Goal: Task Accomplishment & Management: Use online tool/utility

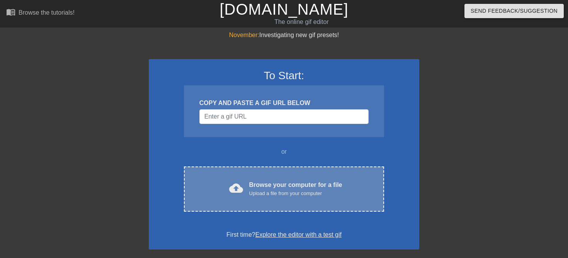
click at [274, 184] on div "Browse your computer for a file Upload a file from your computer" at bounding box center [295, 189] width 93 height 17
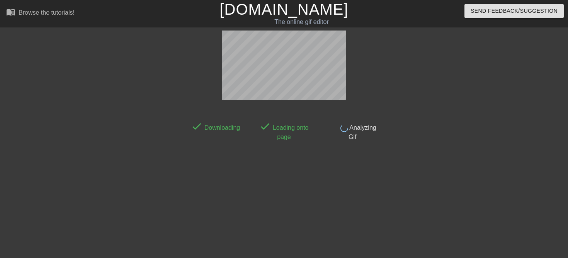
scroll to position [19, 0]
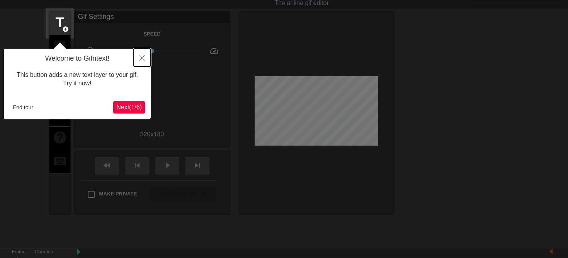
click at [143, 57] on icon "Close" at bounding box center [142, 57] width 5 height 5
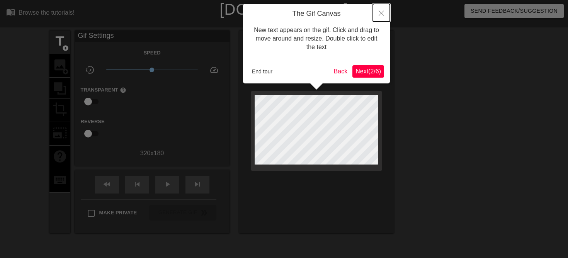
click at [380, 10] on button "Close" at bounding box center [381, 13] width 17 height 18
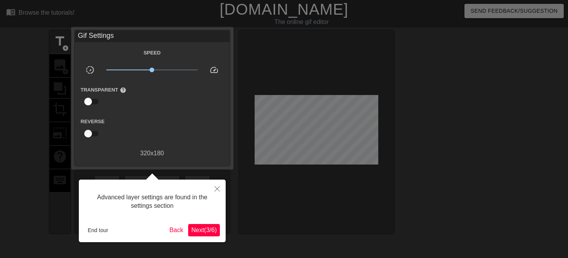
scroll to position [19, 0]
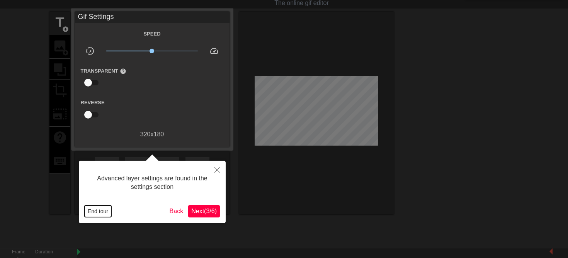
click at [104, 211] on button "End tour" at bounding box center [98, 212] width 27 height 12
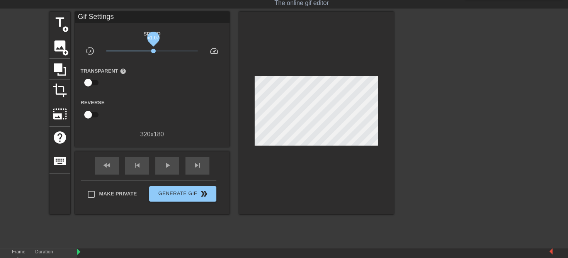
click at [153, 50] on span "x1.07" at bounding box center [153, 51] width 5 height 5
click at [67, 50] on span "add_circle" at bounding box center [65, 52] width 7 height 7
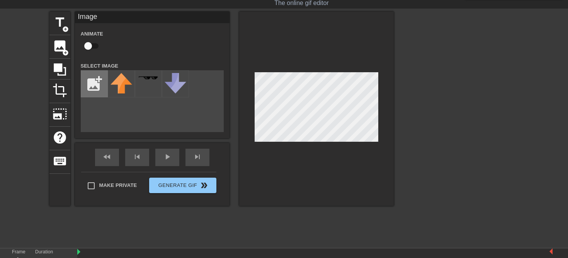
click at [97, 81] on input "file" at bounding box center [94, 84] width 26 height 26
type input "C:\fakepath\laxcom-saucer-cones-cones-laxcom-saucer-cones-or-orange-360276.webp"
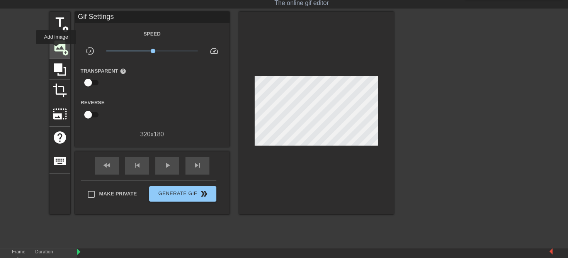
click at [56, 49] on span "image" at bounding box center [60, 46] width 15 height 15
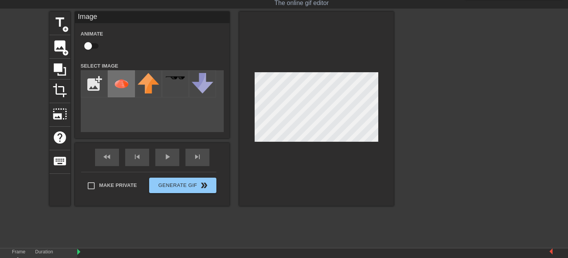
click at [115, 84] on img at bounding box center [122, 84] width 22 height 22
click at [344, 153] on div at bounding box center [316, 109] width 155 height 194
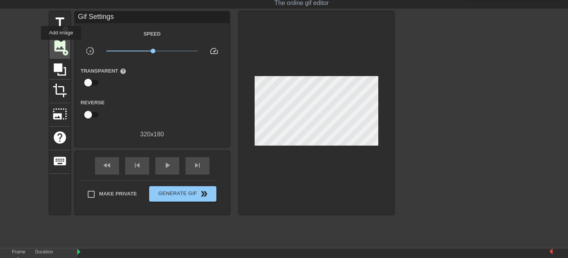
click at [61, 45] on span "image" at bounding box center [60, 46] width 15 height 15
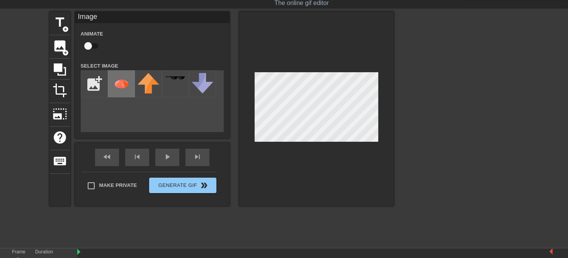
click at [123, 89] on img at bounding box center [122, 84] width 22 height 22
click at [346, 155] on div at bounding box center [316, 109] width 155 height 194
click at [336, 167] on div at bounding box center [316, 109] width 155 height 194
click at [164, 163] on div "play_arrow" at bounding box center [167, 157] width 24 height 17
click at [171, 159] on div "pause" at bounding box center [167, 157] width 24 height 17
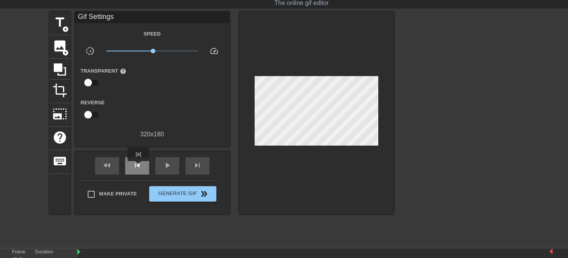
click at [139, 167] on span "skip_previous" at bounding box center [137, 165] width 9 height 9
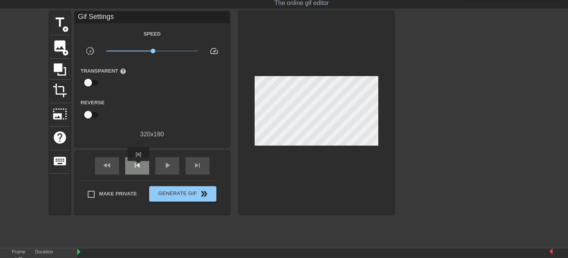
click at [139, 167] on span "skip_previous" at bounding box center [137, 165] width 9 height 9
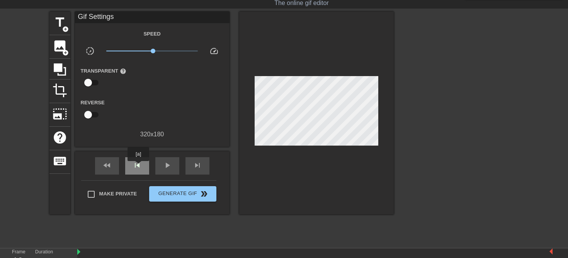
click at [139, 167] on span "skip_previous" at bounding box center [137, 165] width 9 height 9
click at [140, 171] on div "skip_previous" at bounding box center [137, 165] width 24 height 17
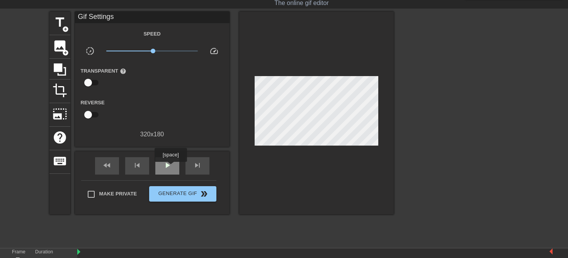
click at [164, 164] on span "play_arrow" at bounding box center [167, 165] width 9 height 9
type input "120"
click at [93, 82] on input "checkbox" at bounding box center [88, 82] width 44 height 15
checkbox input "true"
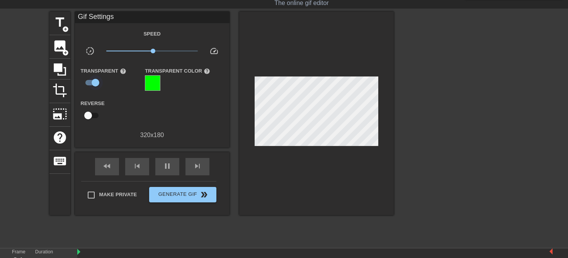
type input "120"
click at [98, 84] on input "checkbox" at bounding box center [95, 82] width 44 height 15
checkbox input "false"
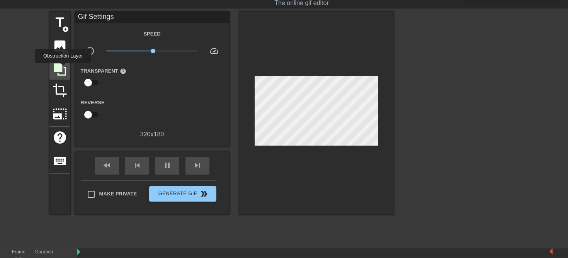
click at [64, 68] on icon at bounding box center [60, 69] width 15 height 15
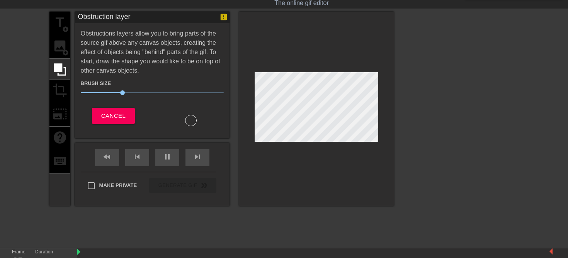
click at [57, 44] on div "title add_circle image add_circle crop photo_size_select_large help keyboard" at bounding box center [59, 109] width 21 height 194
click at [106, 117] on span "Cancel" at bounding box center [113, 116] width 24 height 10
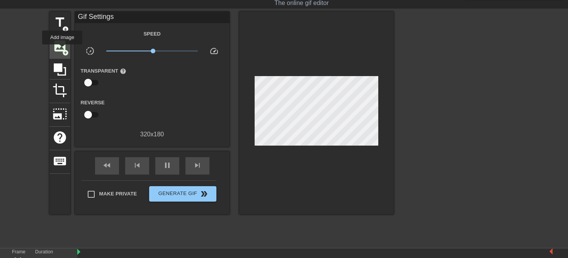
click at [63, 50] on span "add_circle" at bounding box center [65, 52] width 7 height 7
click at [62, 43] on span "image" at bounding box center [60, 46] width 15 height 15
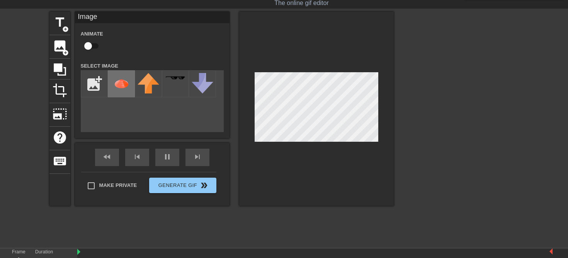
click at [116, 83] on img at bounding box center [122, 84] width 22 height 22
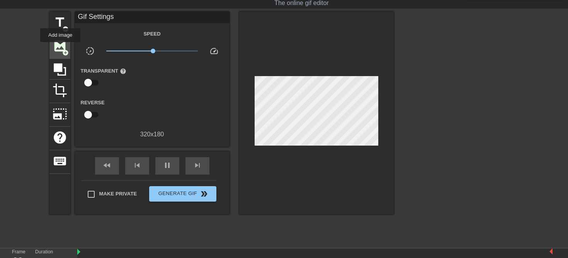
click at [61, 48] on span "image" at bounding box center [60, 46] width 15 height 15
type input "130"
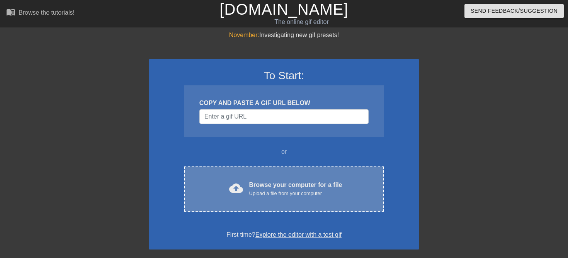
click at [266, 188] on div "Browse your computer for a file Upload a file from your computer" at bounding box center [295, 189] width 93 height 17
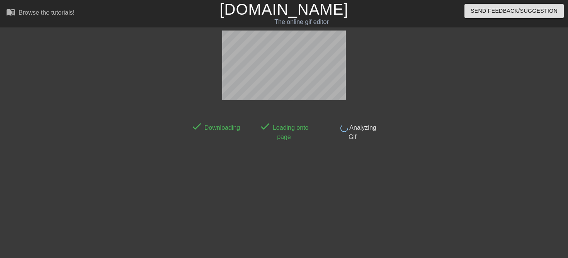
scroll to position [19, 0]
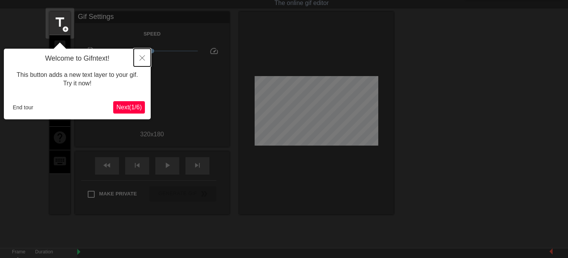
click at [144, 57] on icon "Close" at bounding box center [142, 57] width 5 height 5
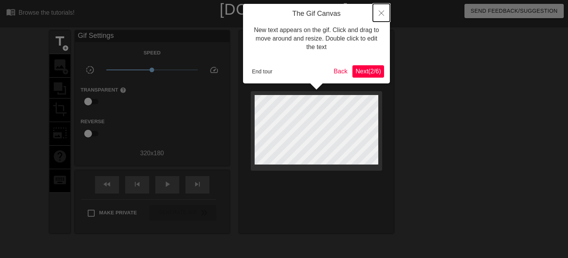
click at [383, 10] on button "Close" at bounding box center [381, 13] width 17 height 18
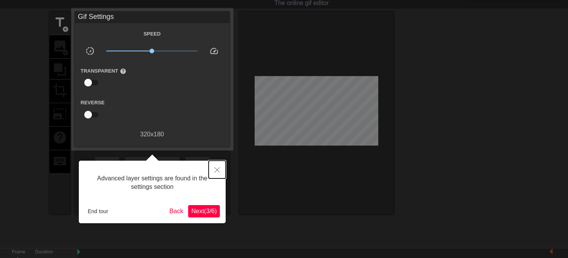
click at [216, 170] on icon "Close" at bounding box center [217, 169] width 5 height 5
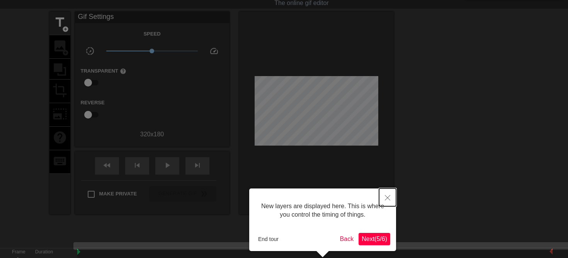
click at [387, 200] on icon "Close" at bounding box center [387, 197] width 5 height 5
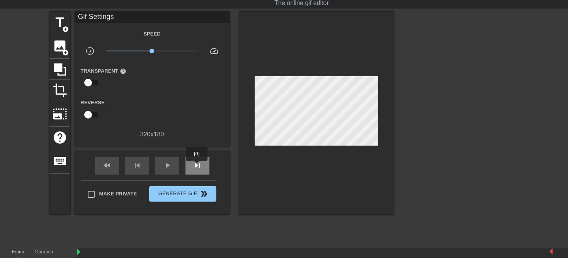
click at [198, 166] on span "skip_next" at bounding box center [197, 165] width 9 height 9
type input "120"
click at [59, 29] on span "title" at bounding box center [60, 22] width 15 height 15
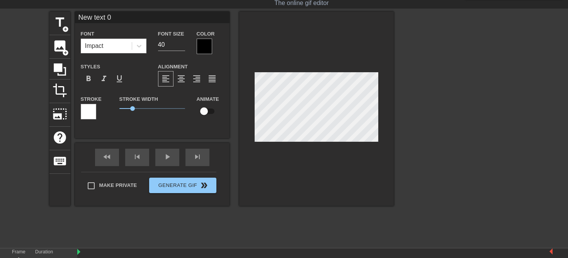
scroll to position [0, 1]
type input "C"
type textarea "C"
type input "Co"
type textarea "Co"
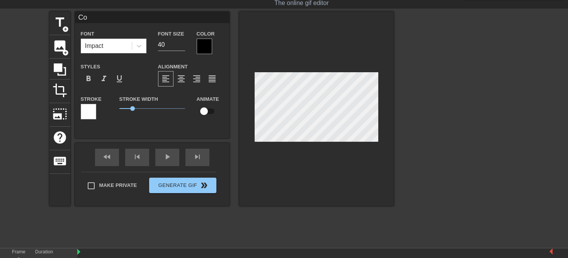
type input "Con"
type textarea "Cono"
type input "Conoe"
type textarea "Conoe"
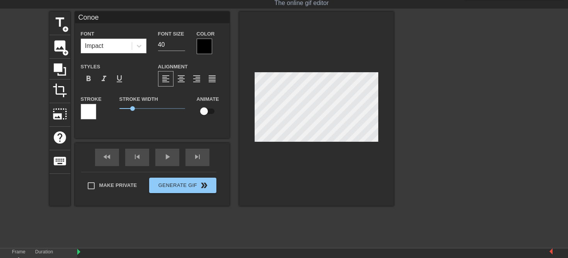
type input "Conoes"
type textarea "Conoes"
type input "Conoe"
type textarea "Conoe"
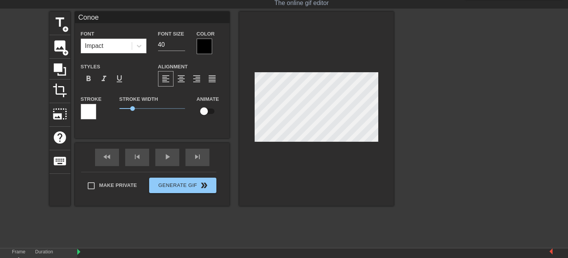
type input "Cono"
type textarea "Cono"
type input "Con"
type textarea "Con"
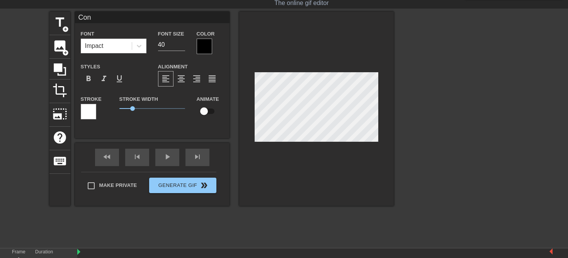
type input "Cone"
type textarea "Cone"
click at [89, 109] on div at bounding box center [88, 111] width 15 height 15
click at [200, 111] on input "checkbox" at bounding box center [204, 111] width 44 height 15
checkbox input "true"
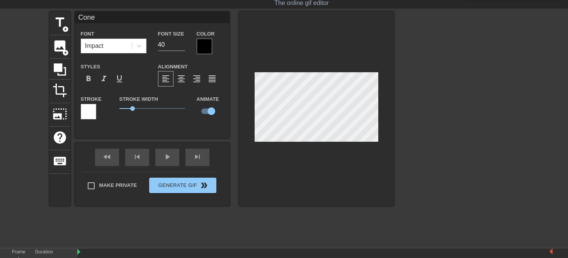
click at [207, 46] on div at bounding box center [204, 46] width 15 height 15
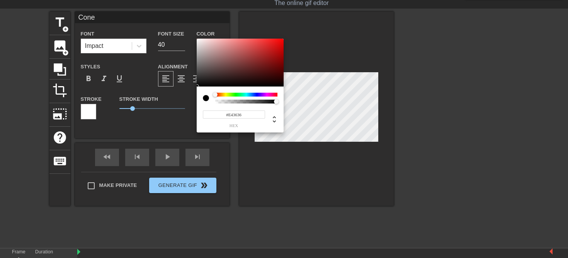
click at [263, 44] on div at bounding box center [240, 63] width 87 height 48
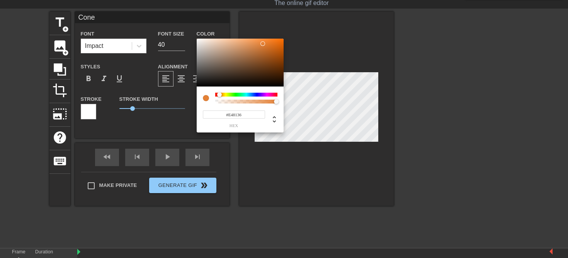
click at [220, 95] on div at bounding box center [222, 95] width 5 height 5
type input "#E88942"
click at [259, 43] on div at bounding box center [240, 63] width 87 height 48
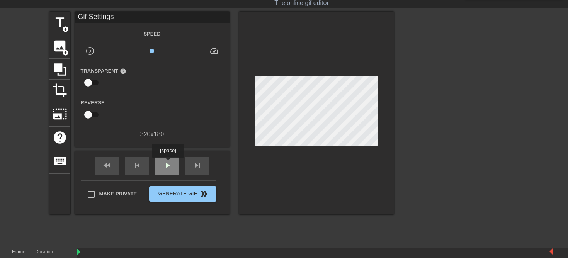
click at [169, 163] on span "play_arrow" at bounding box center [167, 165] width 9 height 9
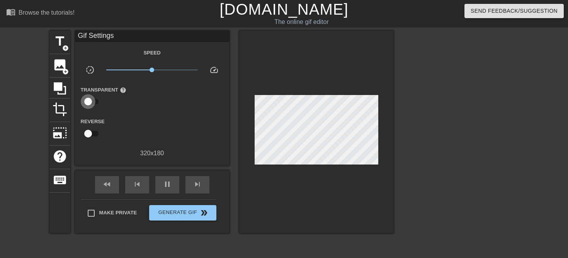
type input "130"
click at [92, 101] on input "checkbox" at bounding box center [88, 101] width 44 height 15
checkbox input "true"
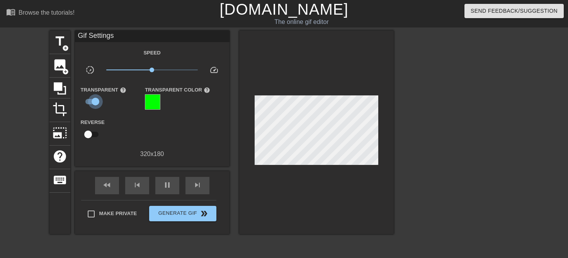
type input "120"
click at [92, 101] on input "checkbox" at bounding box center [95, 101] width 44 height 15
checkbox input "false"
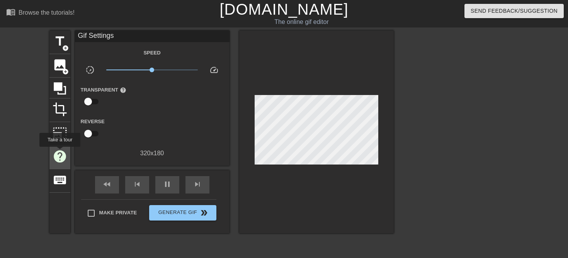
click at [60, 156] on span "help" at bounding box center [60, 156] width 15 height 15
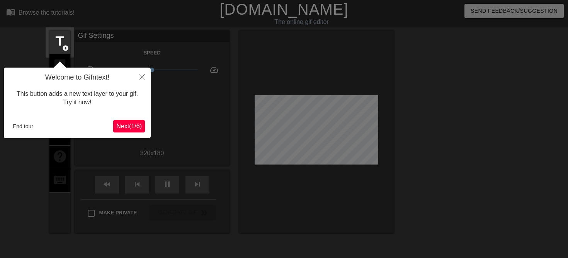
scroll to position [19, 0]
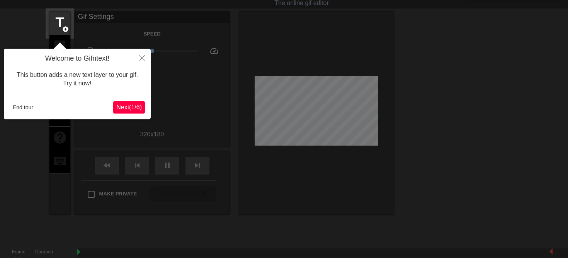
click at [132, 108] on span "Next ( 1 / 6 )" at bounding box center [129, 107] width 26 height 7
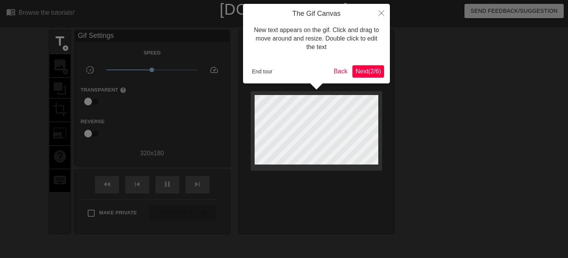
click at [368, 70] on span "Next ( 2 / 6 )" at bounding box center [369, 71] width 26 height 7
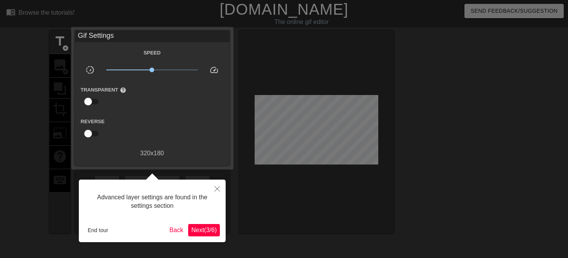
scroll to position [19, 0]
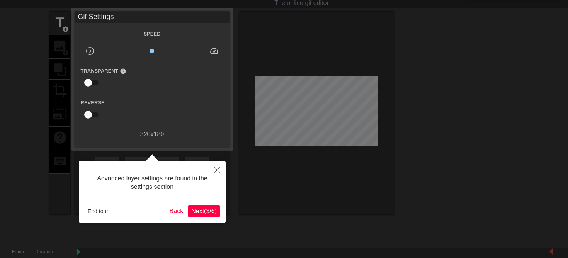
click at [202, 210] on span "Next ( 3 / 6 )" at bounding box center [204, 211] width 26 height 7
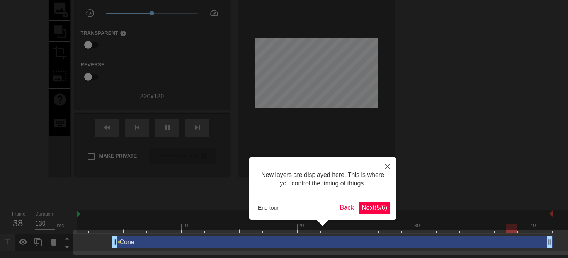
click at [366, 206] on span "Next ( 5 / 6 )" at bounding box center [375, 207] width 26 height 7
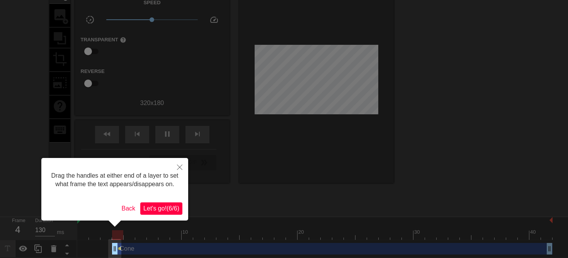
scroll to position [54, 0]
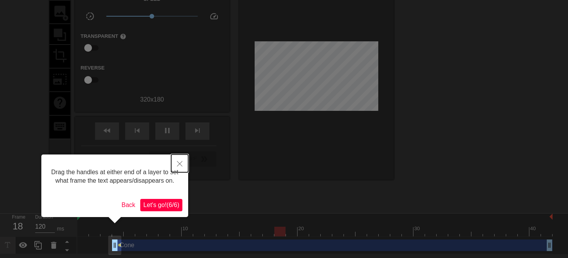
click at [182, 162] on icon "Close" at bounding box center [179, 163] width 5 height 5
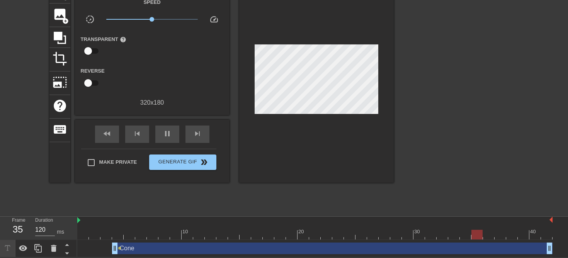
click at [140, 247] on div "Cone drag_handle drag_handle" at bounding box center [332, 249] width 441 height 12
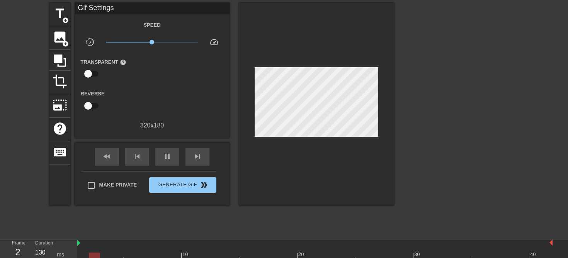
scroll to position [13, 0]
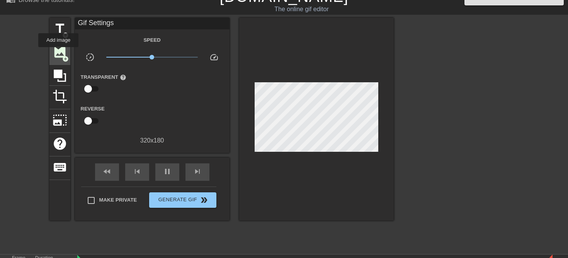
click at [59, 53] on span "image" at bounding box center [60, 52] width 15 height 15
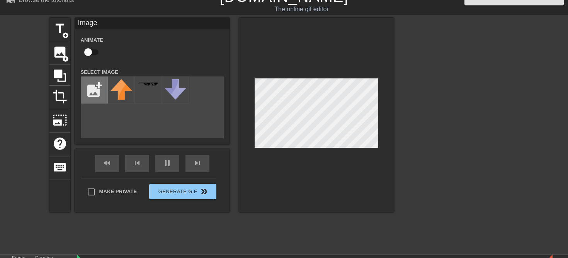
click at [89, 81] on input "file" at bounding box center [94, 90] width 26 height 26
type input "120"
type input "C:\fakepath\laxcom-saucer-cones-cones-laxcom-saucer-cones-or-orange-360276.webp"
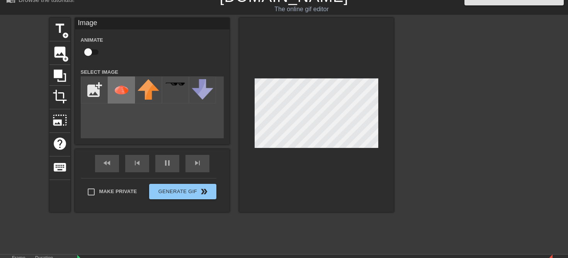
click at [126, 90] on img at bounding box center [122, 90] width 22 height 22
click at [332, 153] on div at bounding box center [316, 115] width 155 height 194
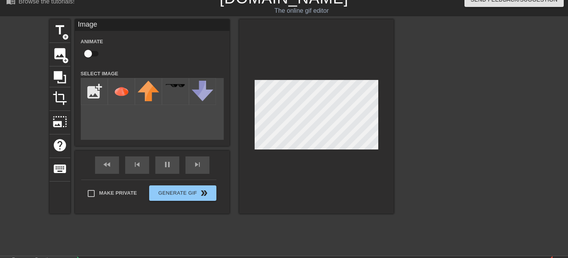
scroll to position [4, 0]
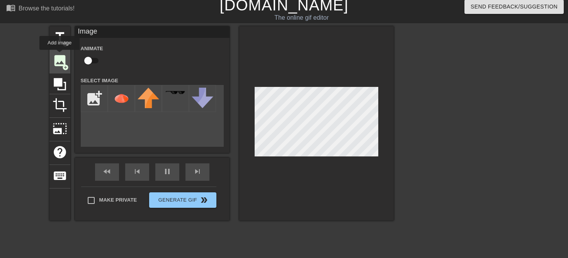
click at [60, 55] on span "image" at bounding box center [60, 60] width 15 height 15
click at [287, 50] on div at bounding box center [316, 123] width 155 height 194
click at [293, 169] on div at bounding box center [316, 123] width 155 height 194
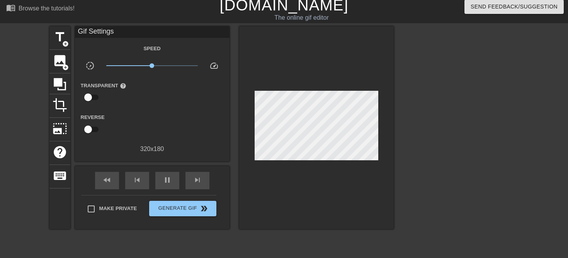
type input "120"
